Goal: Transaction & Acquisition: Purchase product/service

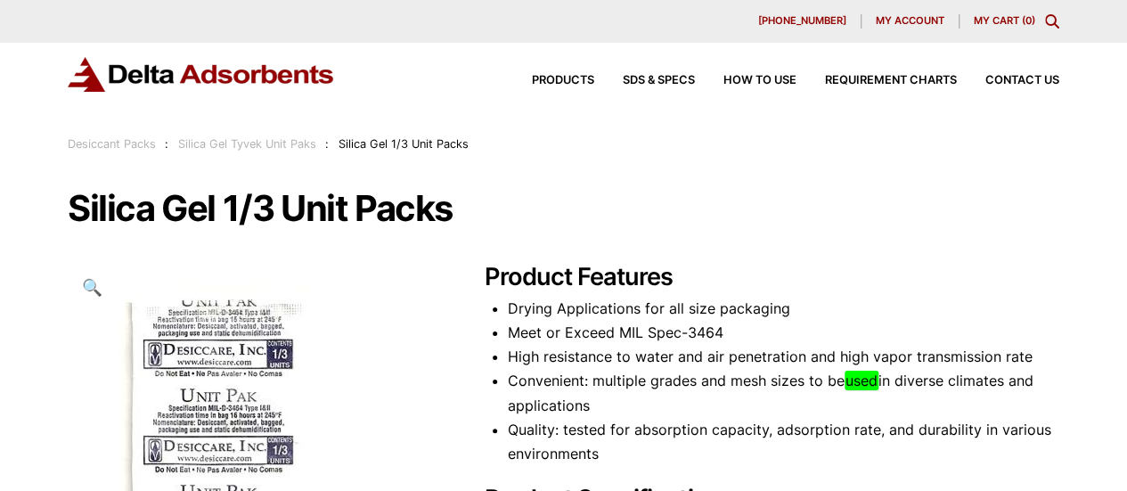
click at [244, 213] on h1 "Silica Gel 1/3 Unit Packs" at bounding box center [564, 208] width 992 height 37
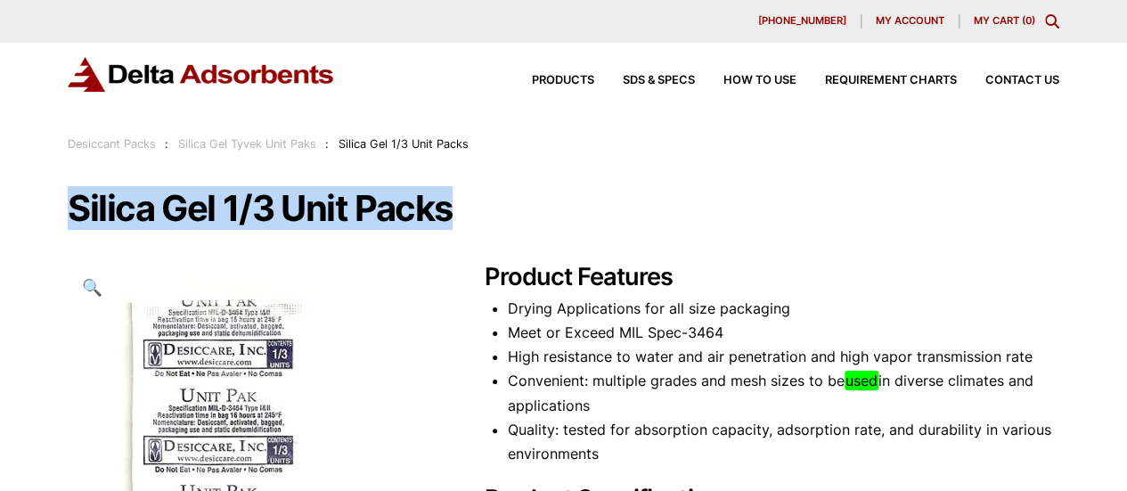
copy h1 "Silica Gel 1/3 Unit Packs"
click at [244, 213] on h1 "Silica Gel 1/3 Unit Packs" at bounding box center [564, 208] width 992 height 37
copy h1 "Silica Gel 1/3 Unit Packs"
click at [134, 206] on h1 "Silica Gel 1/3 Unit Packs" at bounding box center [564, 208] width 992 height 37
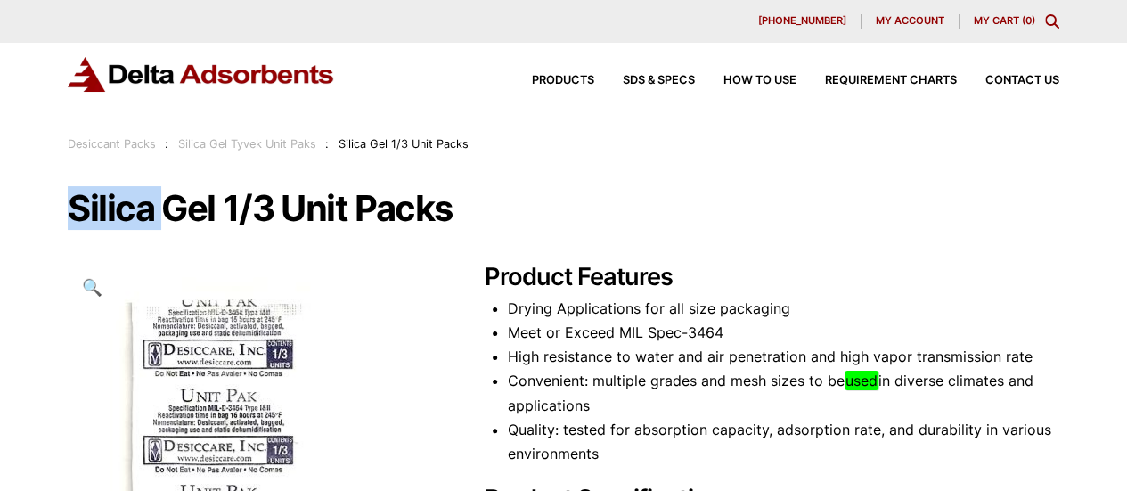
click at [134, 206] on h1 "Silica Gel 1/3 Unit Packs" at bounding box center [564, 208] width 992 height 37
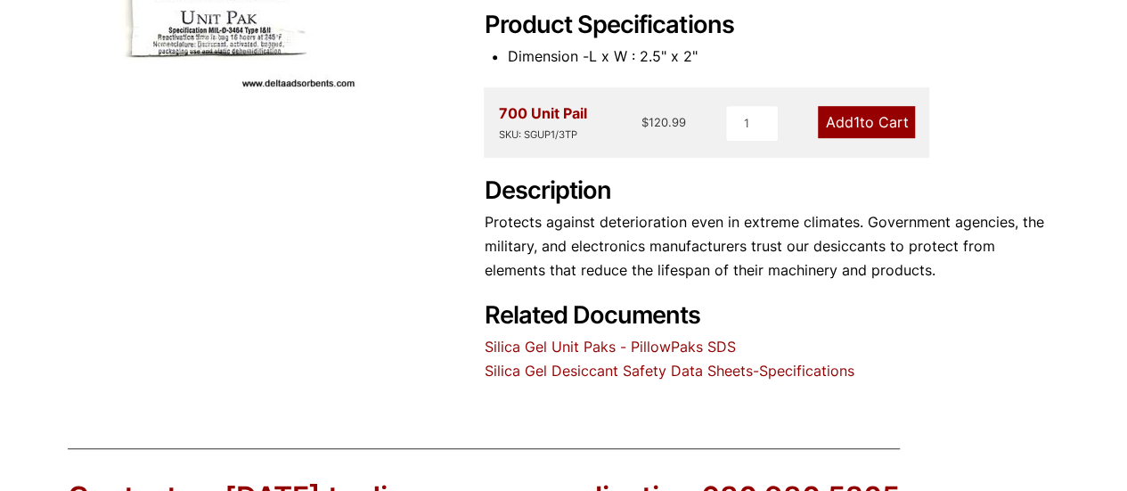
scroll to position [475, 0]
click at [667, 119] on bdi "$ 120.99" at bounding box center [664, 121] width 45 height 14
copy bdi "120.99"
click at [528, 113] on div "700 Unit Pail SKU: SGUP1/3TP" at bounding box center [542, 121] width 88 height 41
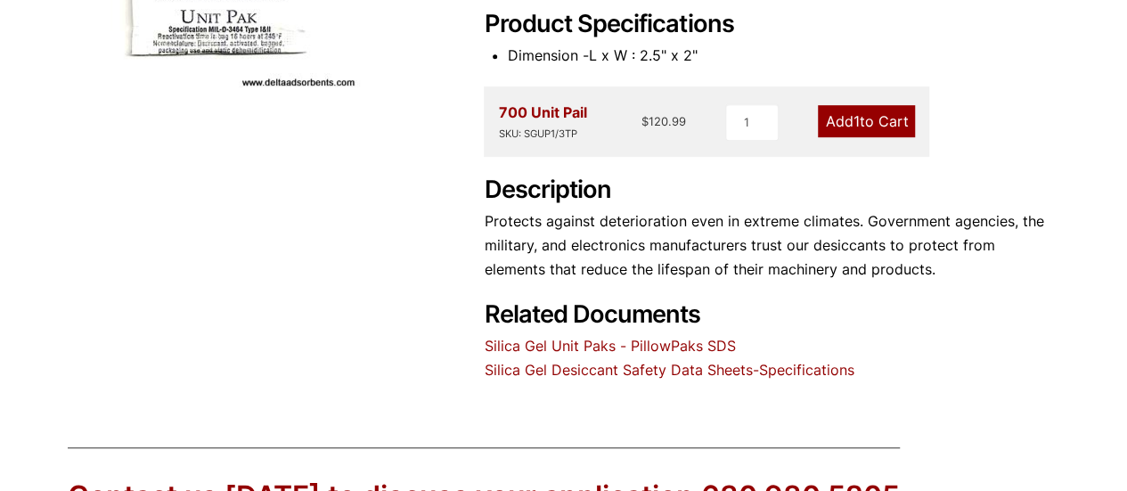
click at [528, 113] on div "700 Unit Pail SKU: SGUP1/3TP" at bounding box center [542, 121] width 88 height 41
click at [581, 82] on div "Product Features Drying Applications for all size packaging Meet or Exceed MIL …" at bounding box center [772, 85] width 576 height 595
